Goal: Subscribe to service/newsletter

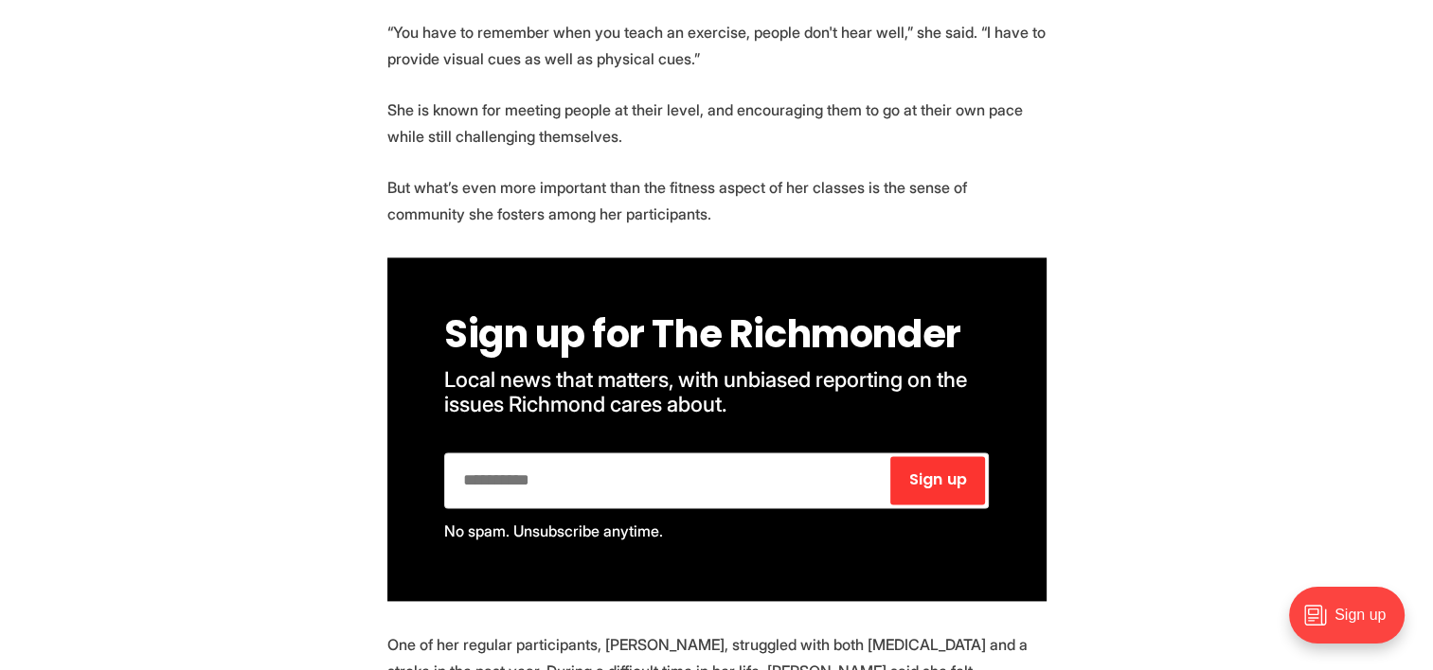
scroll to position [2381, 0]
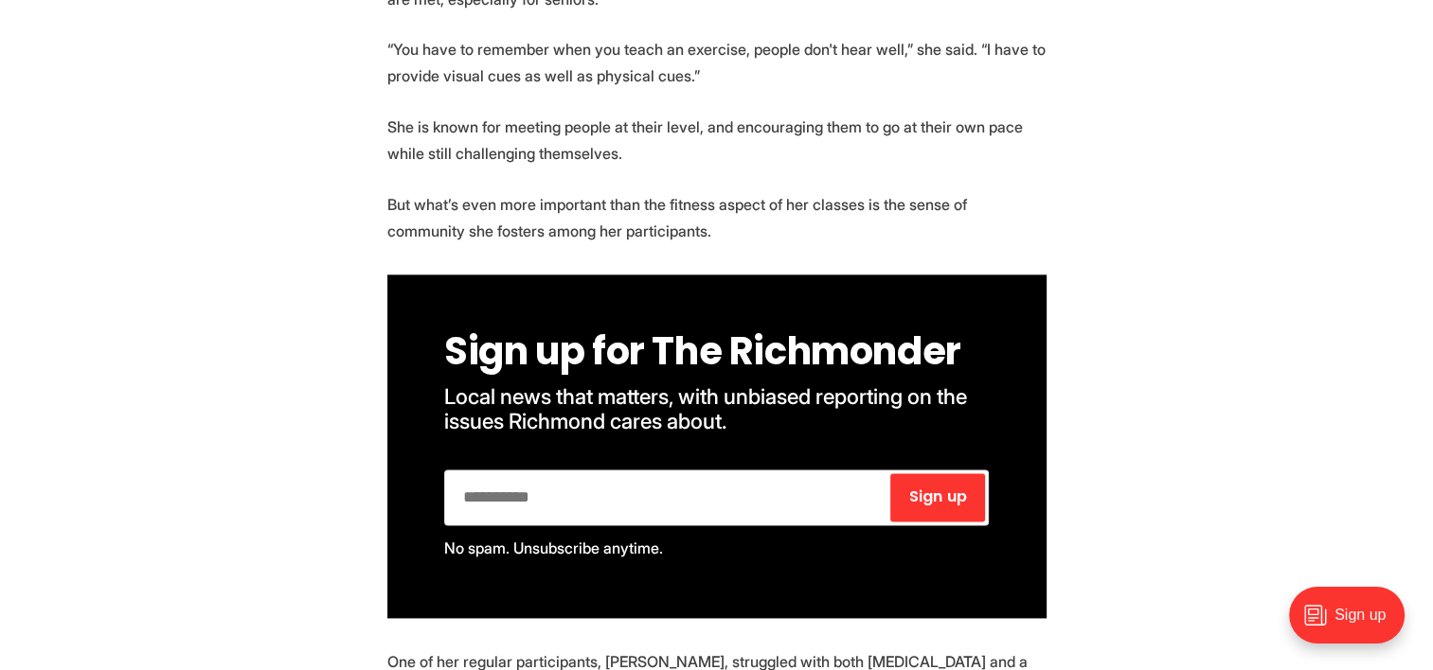
click at [564, 473] on input "email" at bounding box center [667, 497] width 439 height 48
type input "**********"
click at [933, 490] on span "Sign up" at bounding box center [937, 497] width 58 height 15
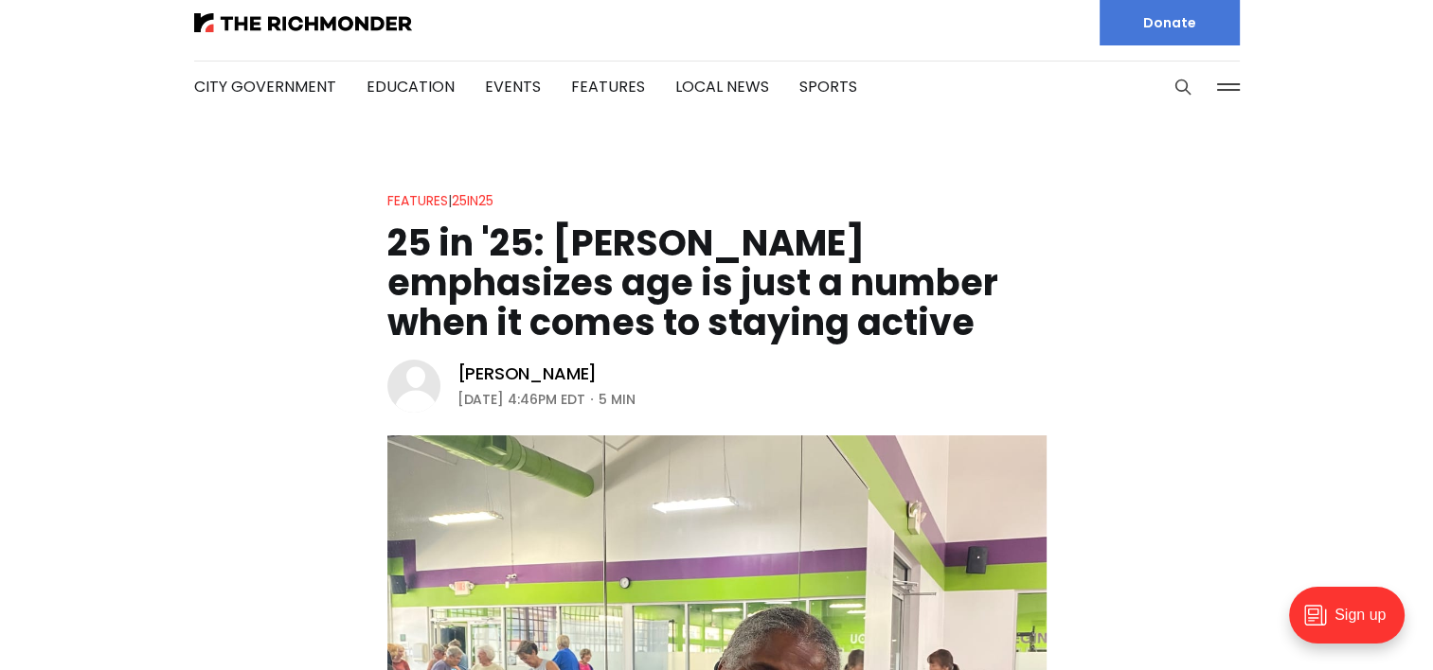
scroll to position [0, 0]
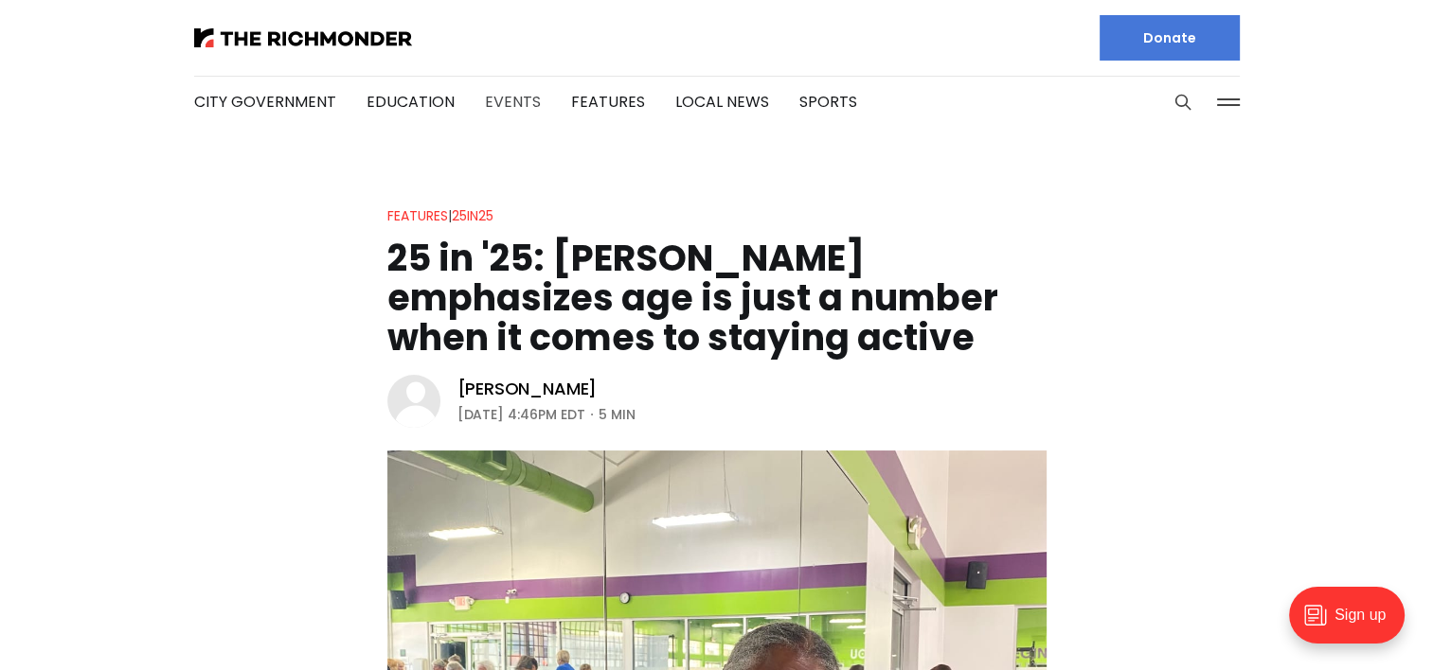
click at [508, 98] on link "Events" at bounding box center [513, 102] width 56 height 22
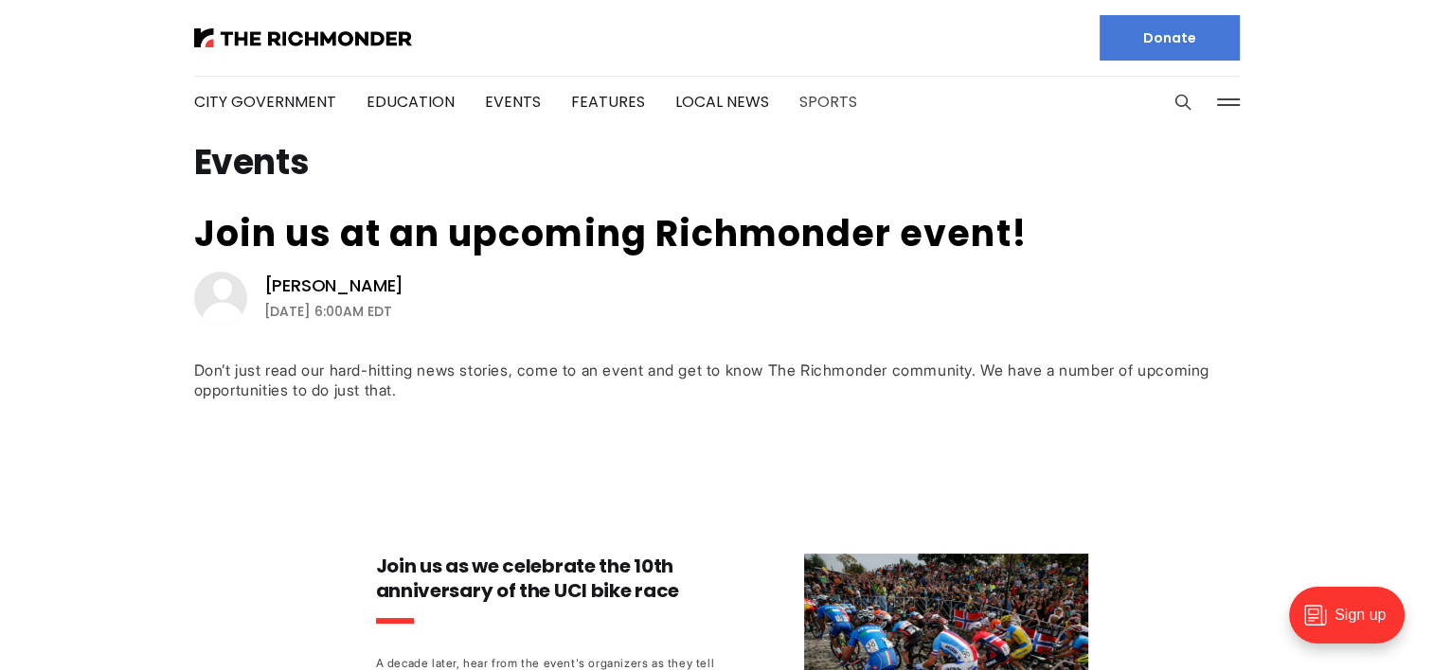
click at [817, 100] on link "Sports" at bounding box center [828, 102] width 58 height 22
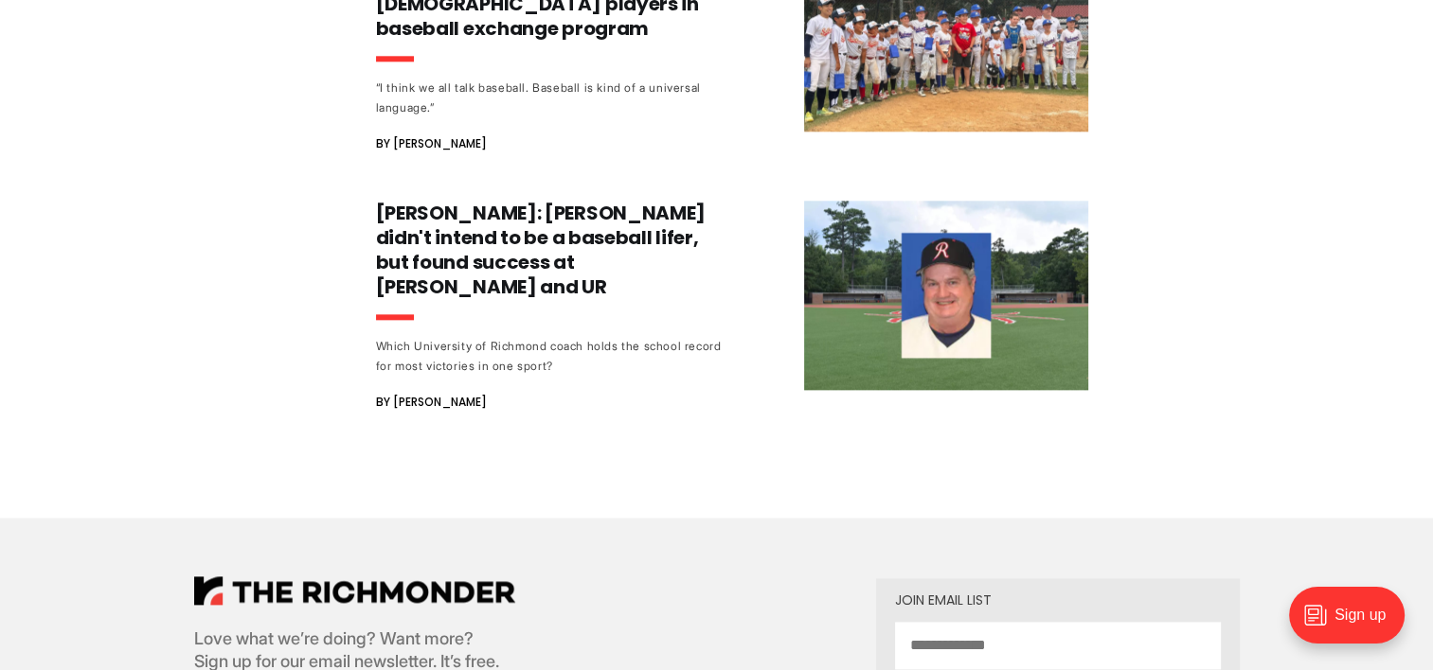
scroll to position [2197, 0]
